Goal: Information Seeking & Learning: Learn about a topic

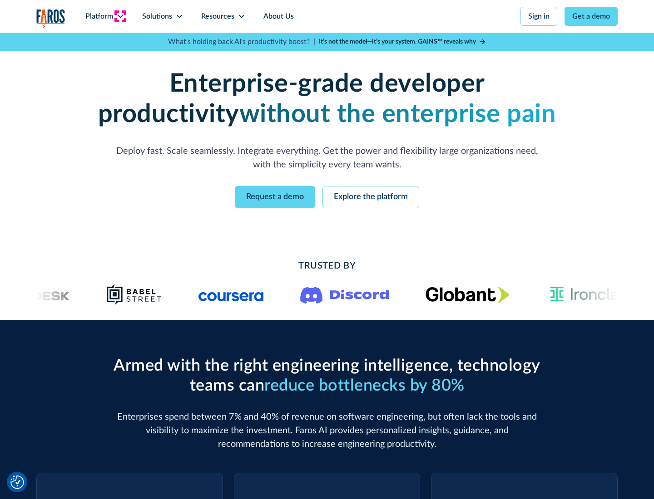
click at [120, 16] on icon at bounding box center [120, 16] width 7 height 7
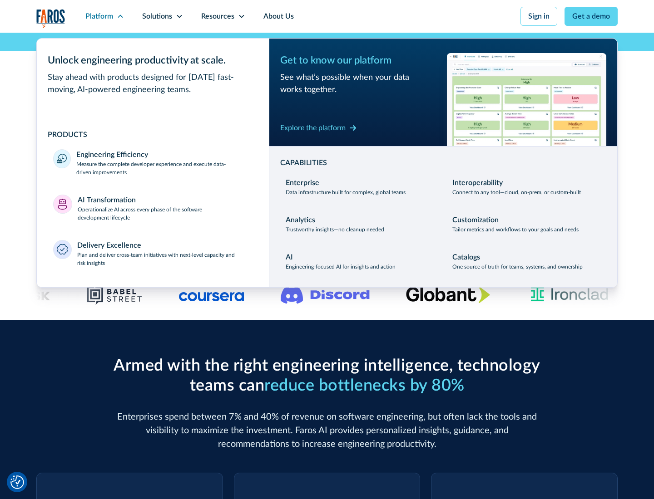
click at [164, 168] on p "Measure the complete developer experience and execute data-driven improvements" at bounding box center [164, 168] width 176 height 16
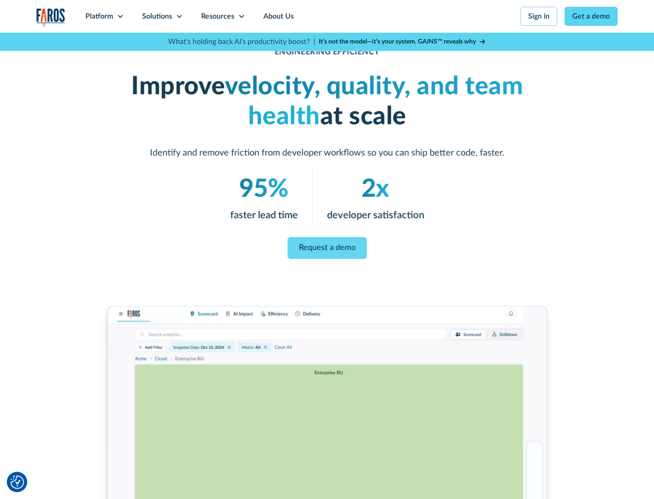
click at [327, 248] on link "Request a demo" at bounding box center [326, 248] width 79 height 22
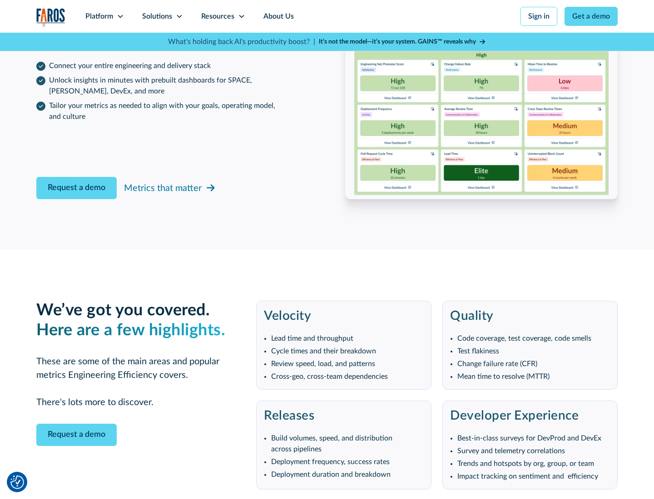
click at [120, 16] on icon at bounding box center [120, 16] width 7 height 7
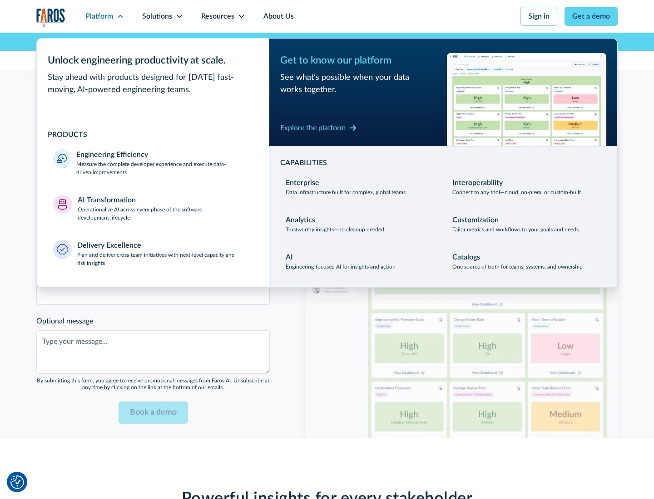
scroll to position [1991, 0]
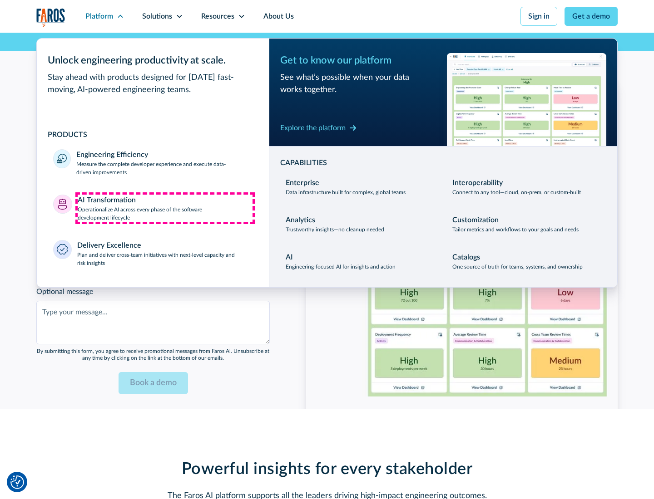
click at [165, 208] on p "Operationalize AI across every phase of the software development lifecycle" at bounding box center [165, 214] width 175 height 16
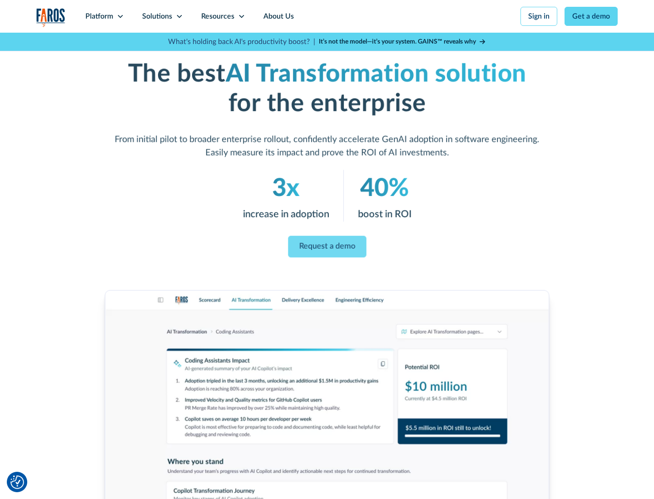
click at [327, 246] on link "Request a demo" at bounding box center [327, 247] width 78 height 22
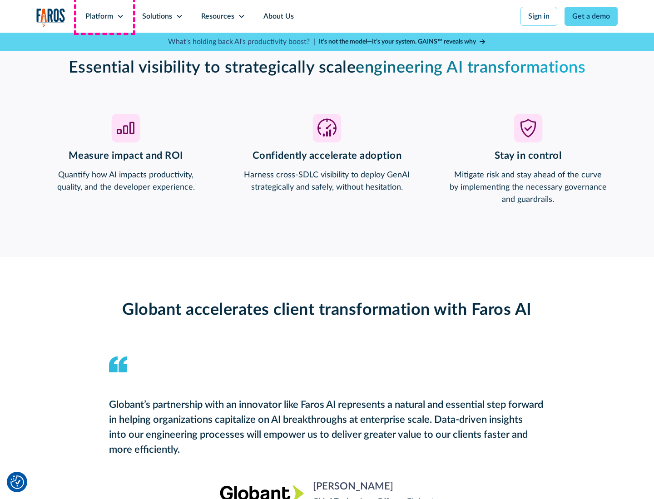
click at [104, 16] on div "Platform" at bounding box center [99, 16] width 28 height 11
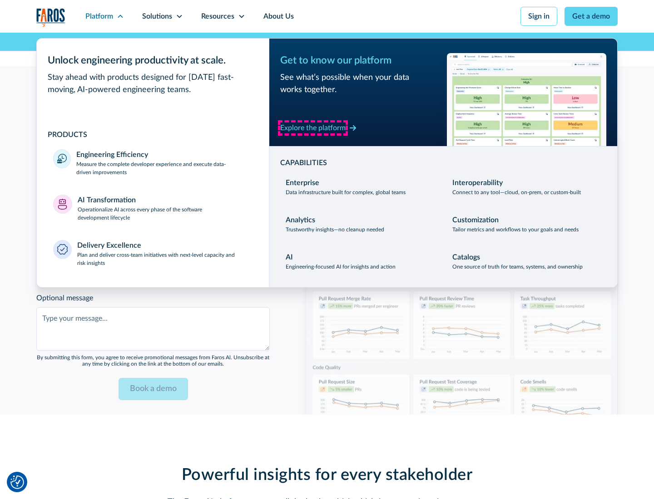
scroll to position [2208, 0]
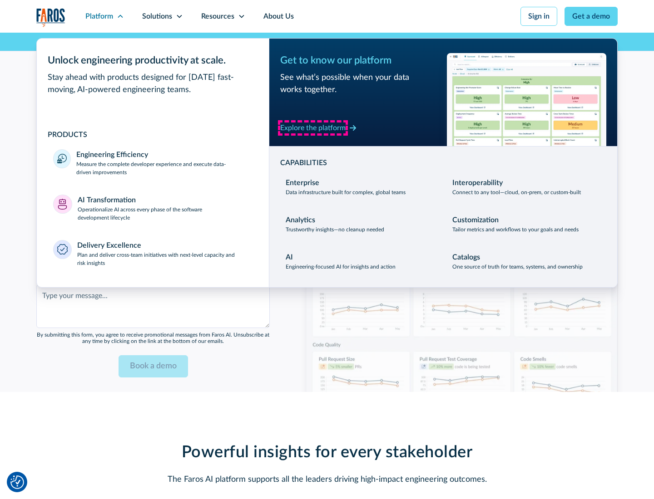
click at [313, 128] on div "Explore the platform" at bounding box center [312, 128] width 65 height 11
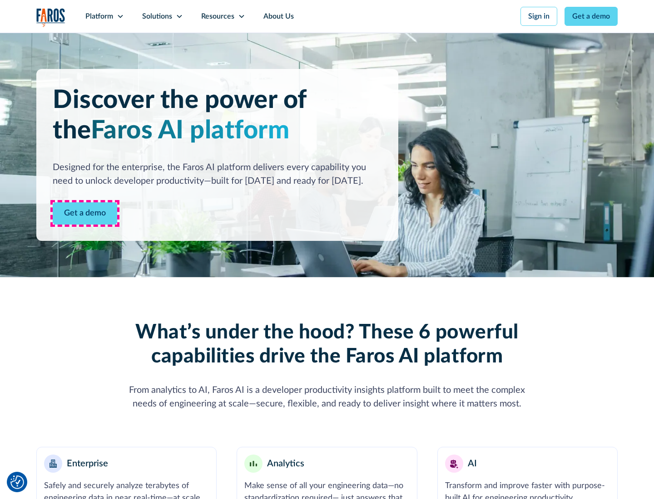
click at [85, 213] on link "Get a demo" at bounding box center [85, 213] width 64 height 22
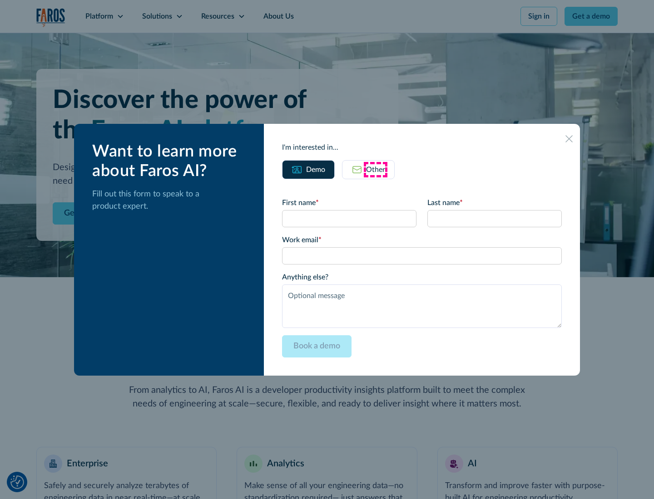
click at [375, 169] on div "Other" at bounding box center [375, 169] width 19 height 11
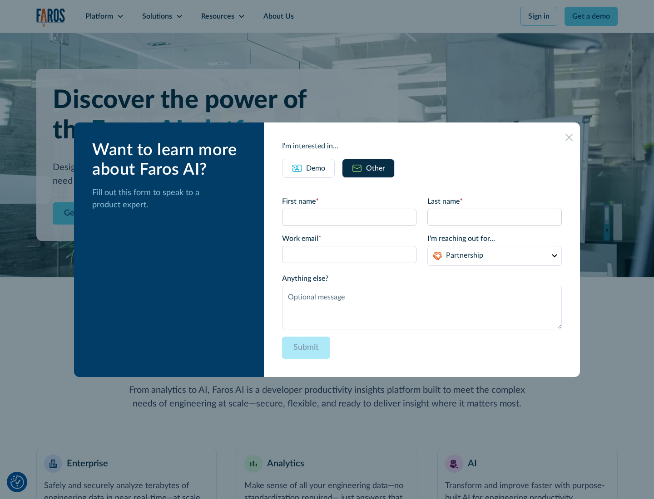
click at [315, 168] on div "Demo" at bounding box center [315, 168] width 19 height 11
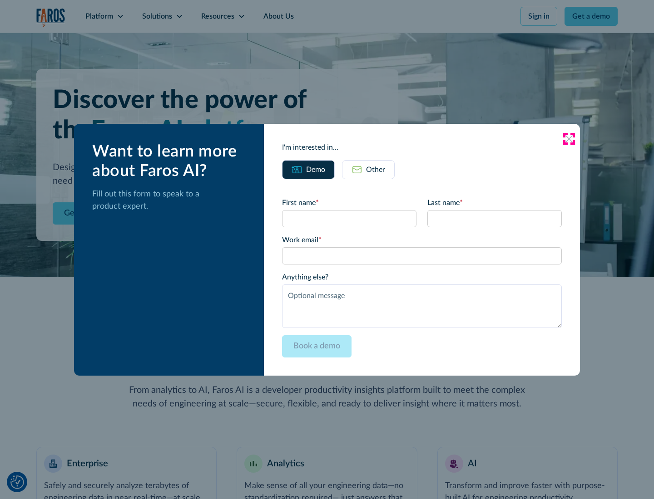
click at [569, 138] on icon at bounding box center [568, 138] width 7 height 7
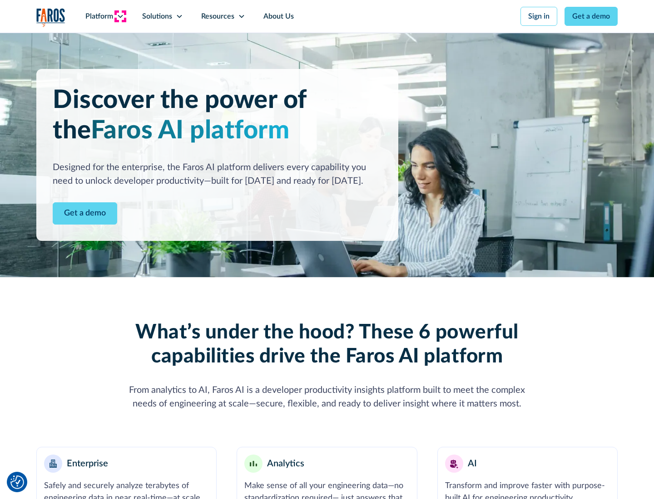
click at [120, 16] on icon at bounding box center [120, 16] width 7 height 7
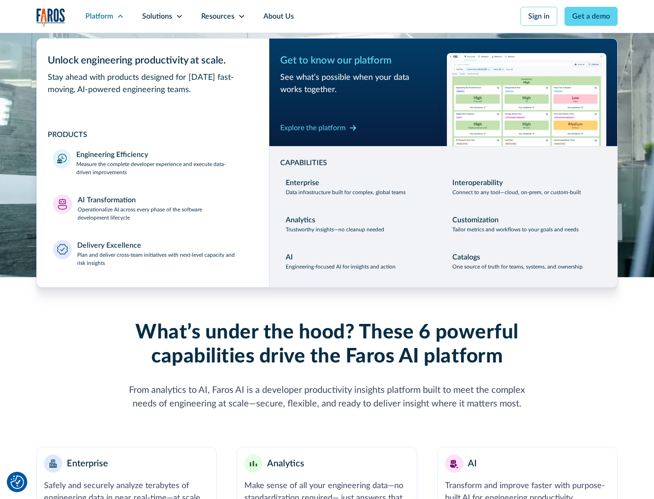
click at [164, 259] on p "Plan and deliver cross-team initiatives with next-level capacity and risk insig…" at bounding box center [165, 259] width 176 height 16
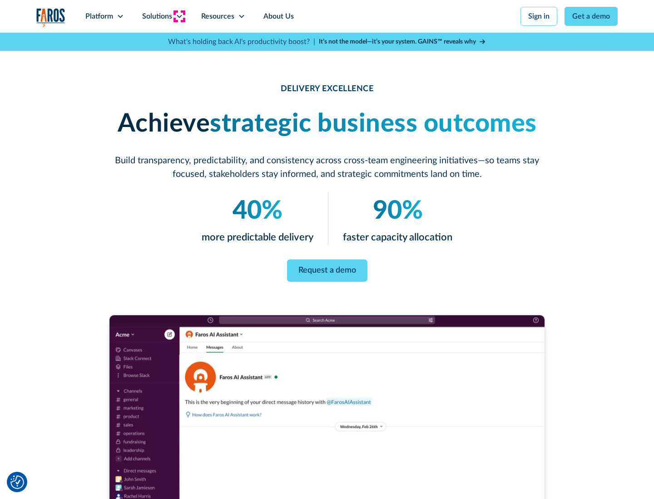
click at [179, 16] on icon at bounding box center [179, 16] width 7 height 7
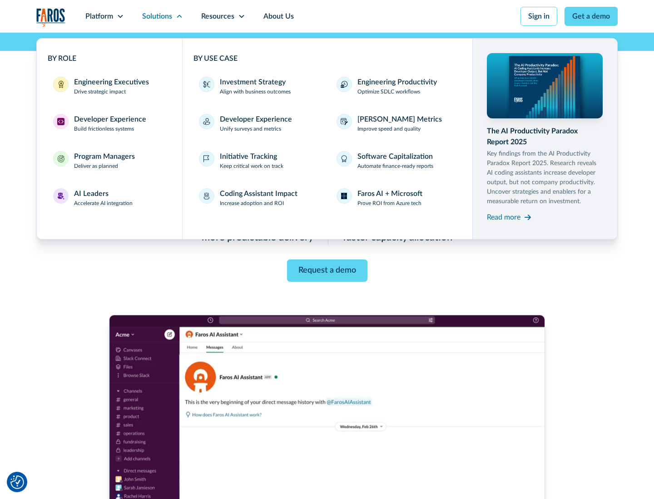
click at [109, 86] on div "Engineering Executives" at bounding box center [111, 82] width 75 height 11
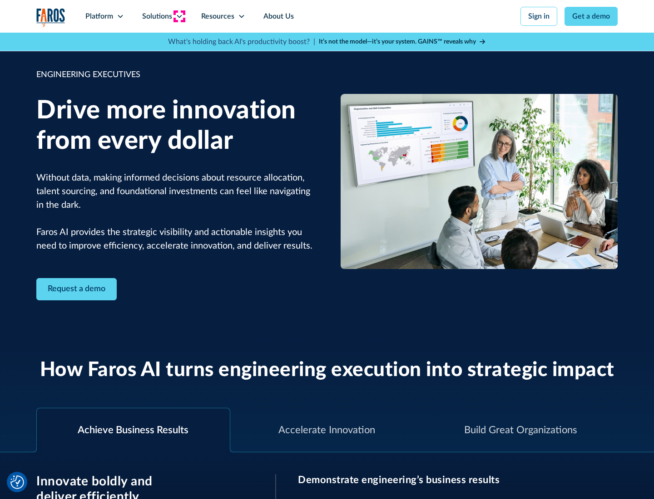
click at [179, 16] on icon at bounding box center [179, 16] width 7 height 7
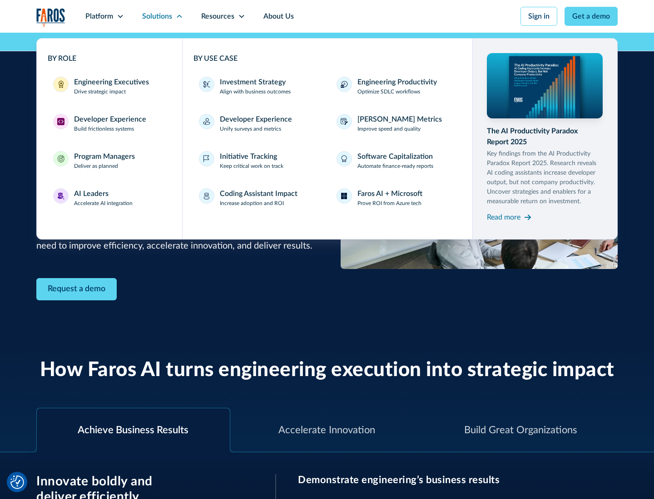
click at [109, 119] on div "Developer Experience" at bounding box center [110, 119] width 72 height 11
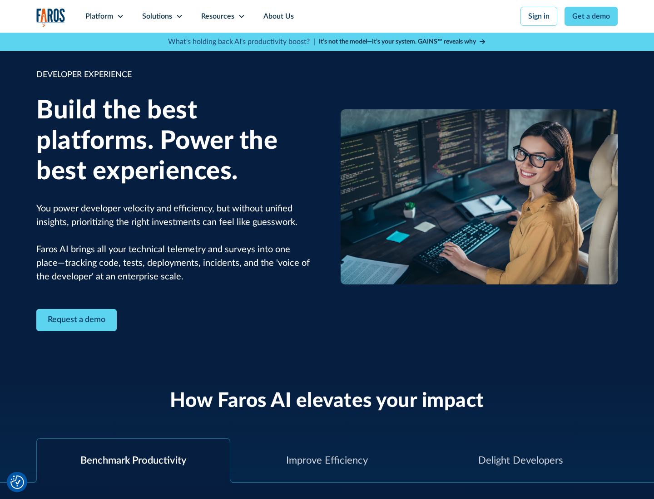
click at [162, 16] on div "Solutions" at bounding box center [157, 16] width 30 height 11
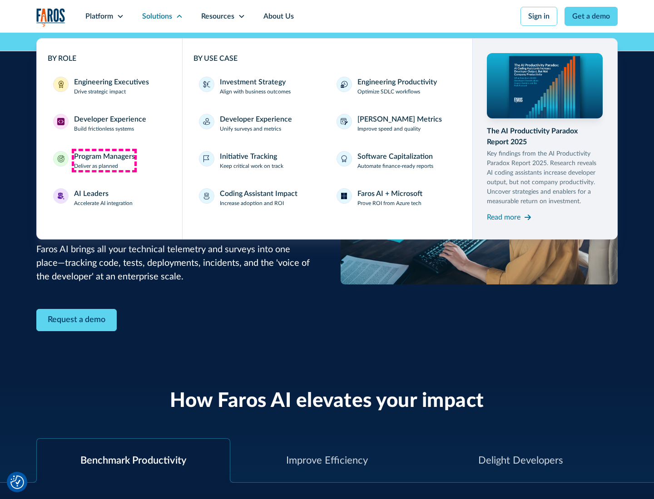
click at [104, 161] on div "Program Managers" at bounding box center [104, 156] width 61 height 11
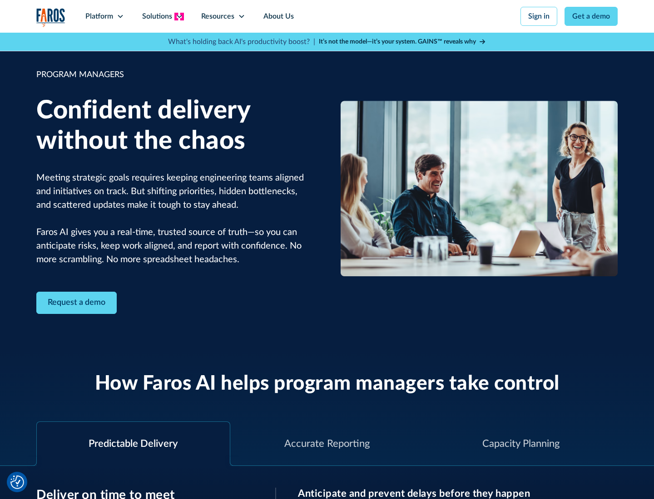
click at [179, 16] on icon at bounding box center [179, 16] width 7 height 7
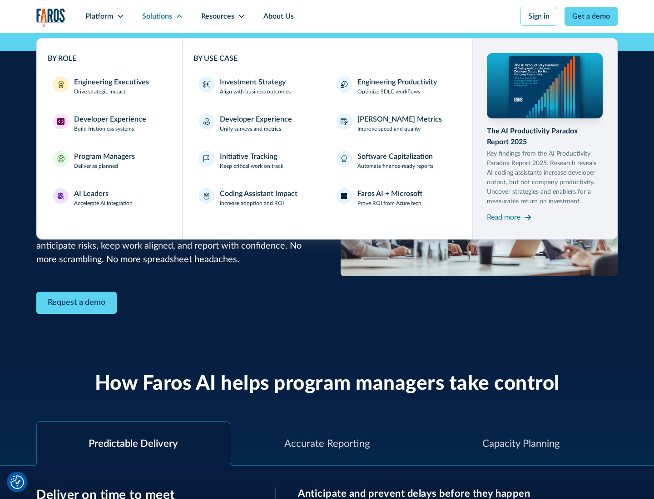
click at [103, 198] on div "AI Leaders" at bounding box center [91, 193] width 34 height 11
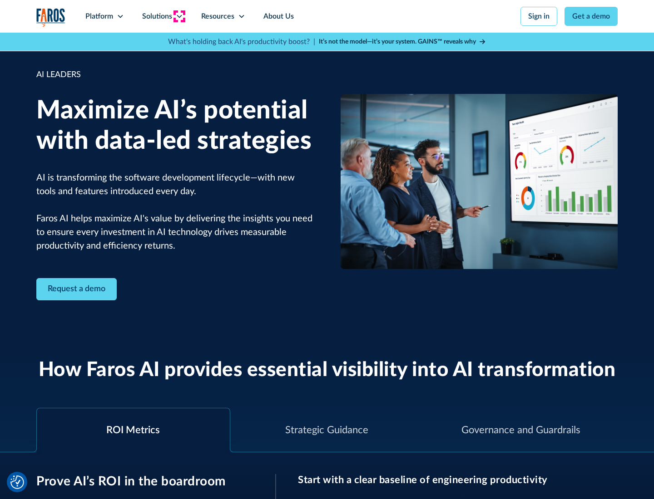
click at [179, 16] on icon at bounding box center [179, 16] width 7 height 7
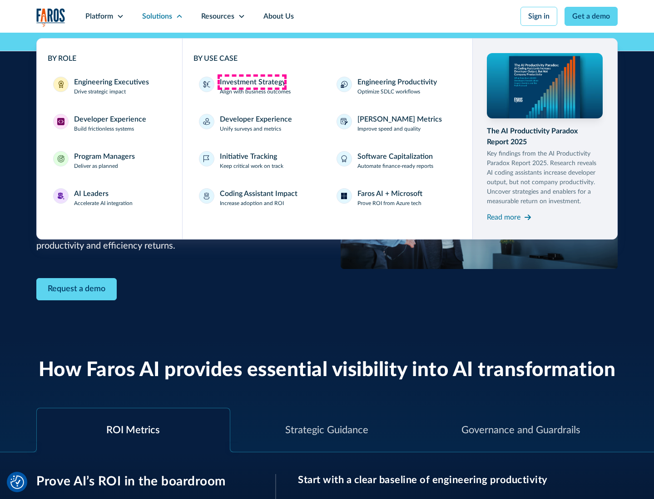
click at [251, 82] on div "Investment Strategy" at bounding box center [253, 82] width 66 height 11
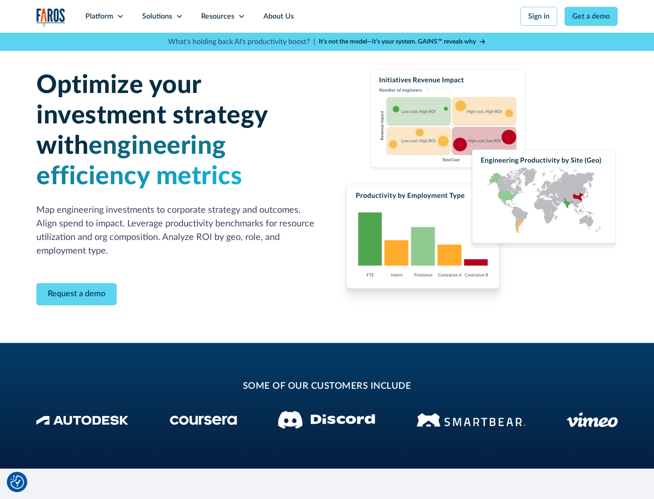
click at [179, 16] on icon at bounding box center [179, 16] width 7 height 7
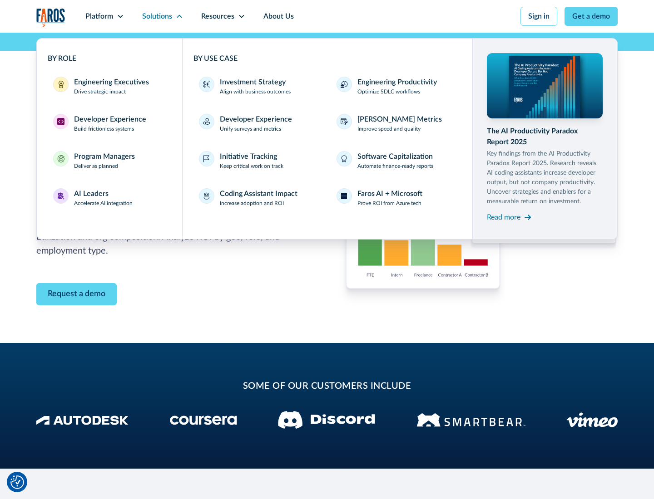
click at [389, 203] on p "Prove ROI from Azure tech" at bounding box center [389, 203] width 64 height 8
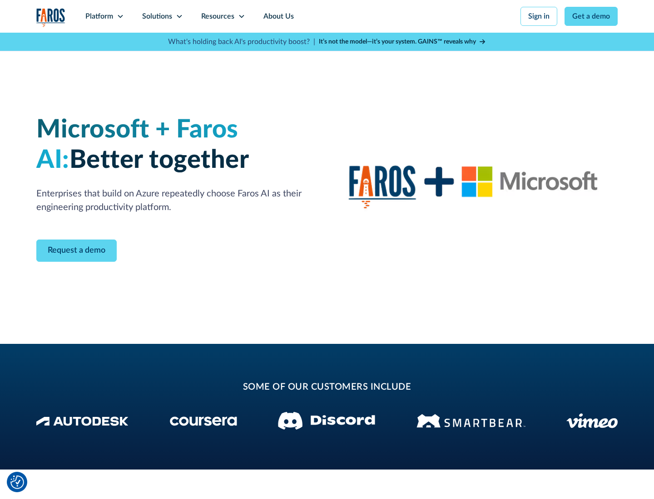
click at [179, 16] on icon at bounding box center [179, 16] width 7 height 7
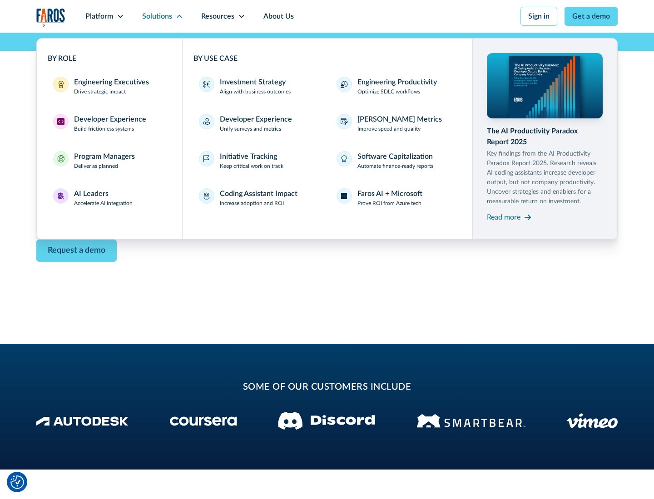
click at [503, 217] on div "Read more" at bounding box center [504, 217] width 34 height 11
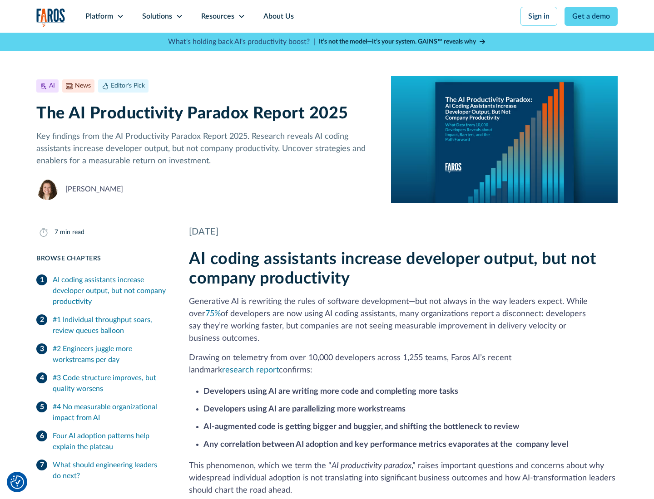
click at [241, 16] on icon at bounding box center [241, 16] width 7 height 7
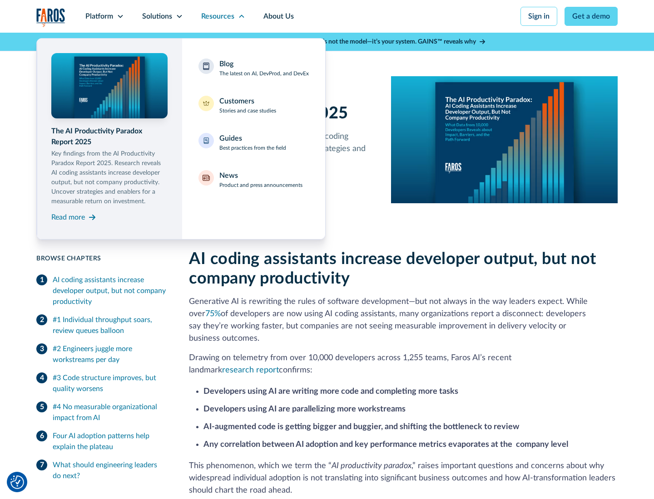
click at [264, 68] on div "Blog The latest on AI, DevProd, and DevEx" at bounding box center [263, 68] width 89 height 19
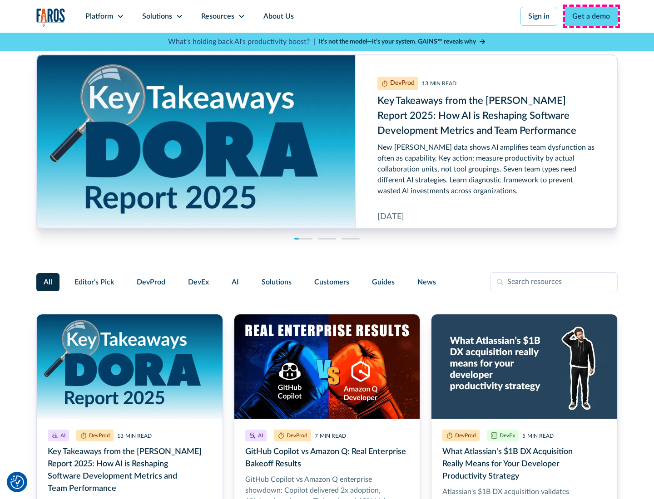
click at [591, 16] on link "Get a demo" at bounding box center [590, 16] width 53 height 19
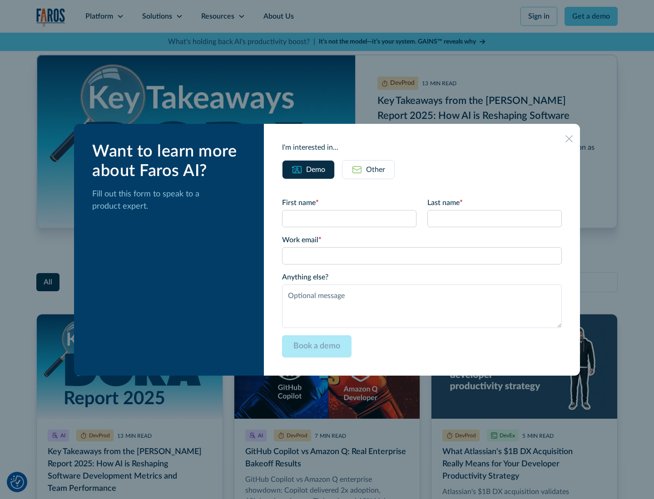
click at [368, 169] on div "Other" at bounding box center [375, 169] width 19 height 11
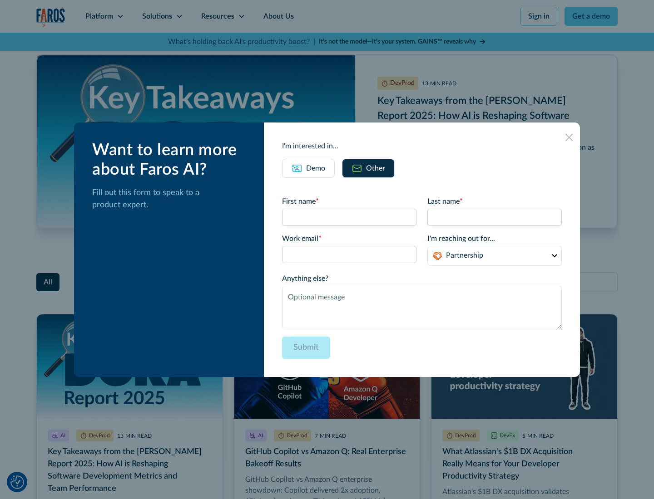
click at [569, 137] on icon at bounding box center [568, 137] width 7 height 7
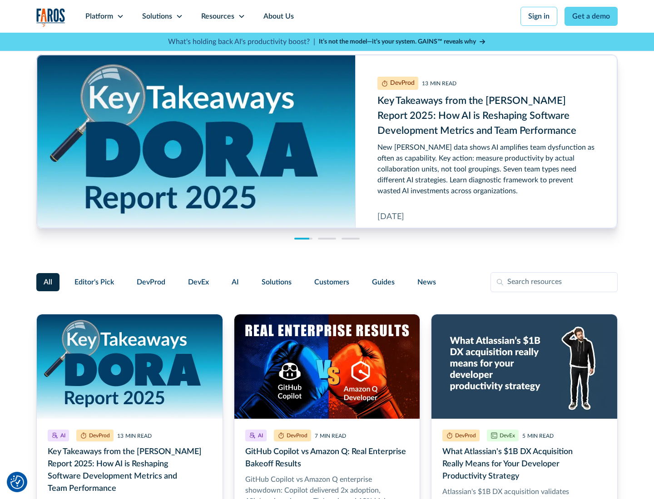
click at [277, 16] on link "About Us" at bounding box center [278, 16] width 49 height 33
